Goal: Check status

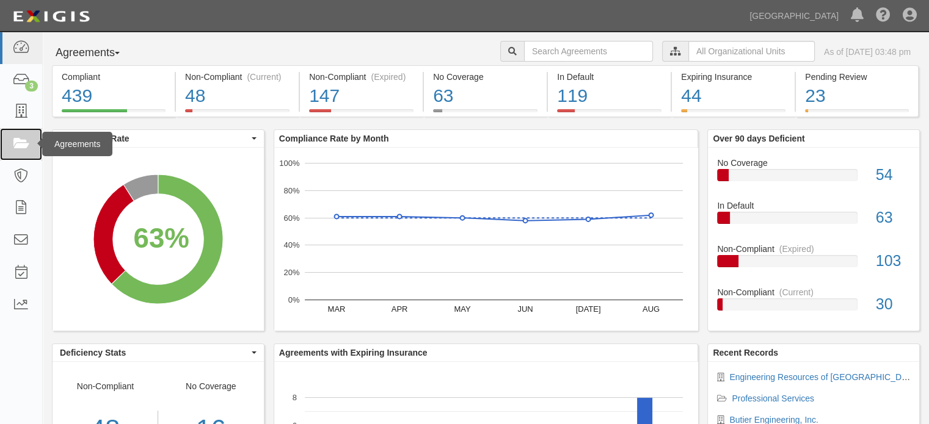
click at [24, 149] on icon at bounding box center [20, 144] width 17 height 14
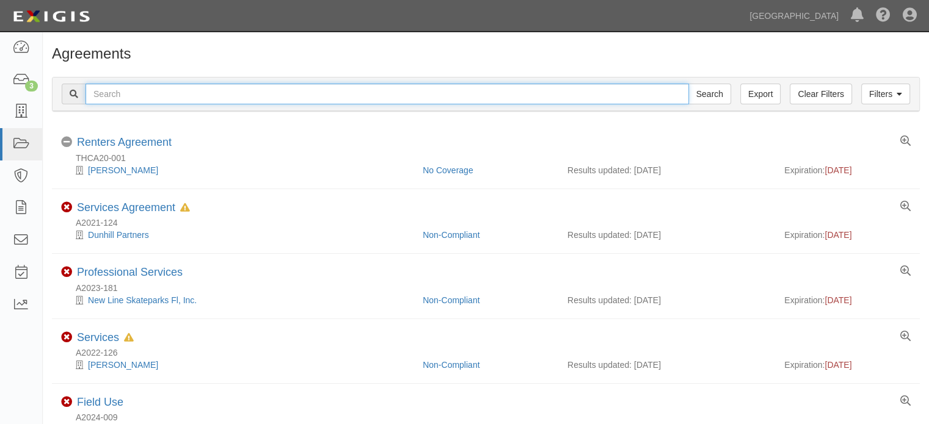
drag, startPoint x: 184, startPoint y: 88, endPoint x: 220, endPoint y: 76, distance: 38.4
click at [183, 90] on input "text" at bounding box center [386, 94] width 603 height 21
type input "A2023-165"
click at [688, 84] on input "Search" at bounding box center [709, 94] width 43 height 21
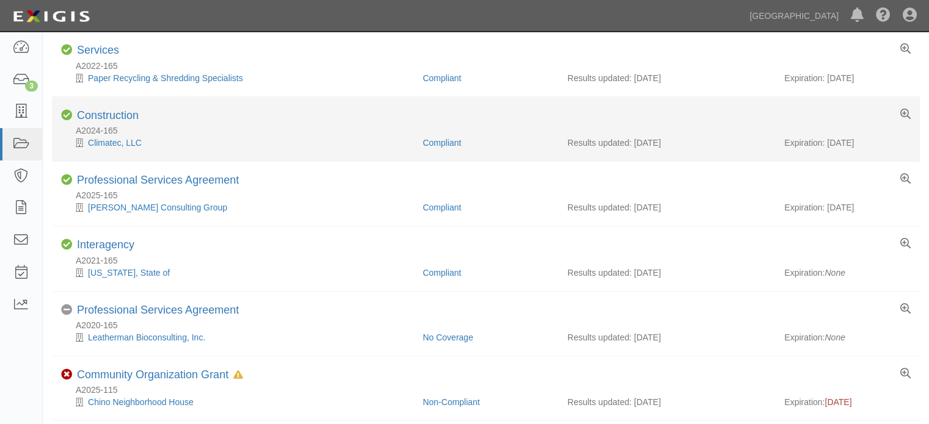
scroll to position [550, 0]
